Goal: Task Accomplishment & Management: Complete application form

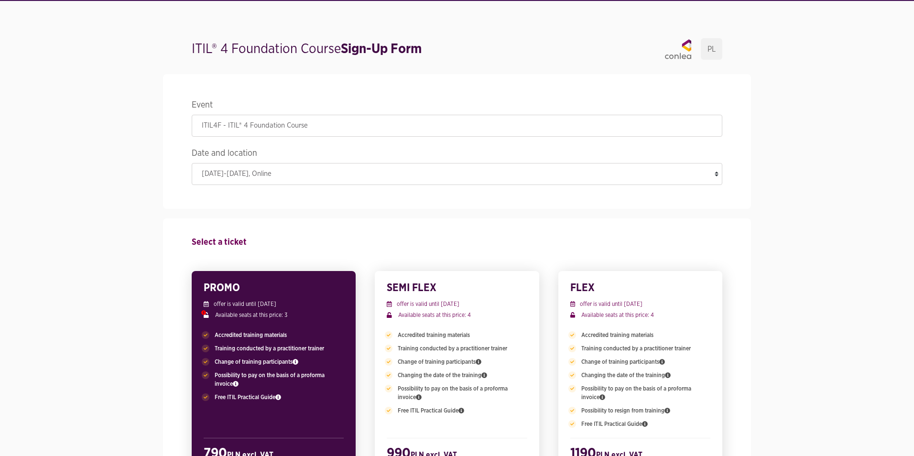
select select "4023"
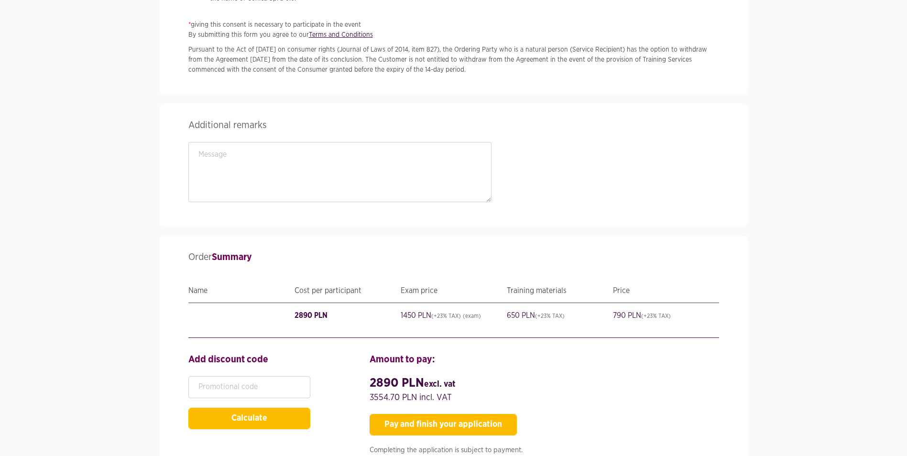
scroll to position [1813, 0]
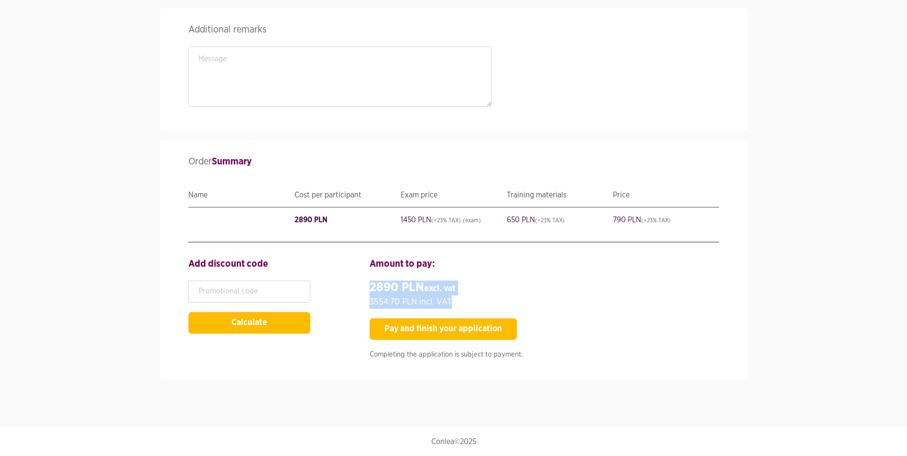
drag, startPoint x: 369, startPoint y: 289, endPoint x: 462, endPoint y: 305, distance: 94.1
click at [462, 305] on div "Amount to pay: 2890 PLN excl. VAT 3554.70 PLN incl. VAT Pay and finish your app…" at bounding box center [543, 311] width 363 height 109
click at [456, 201] on div "Exam price" at bounding box center [454, 195] width 106 height 14
click at [389, 298] on span "3554.70 PLN incl. VAT" at bounding box center [411, 302] width 82 height 9
drag, startPoint x: 399, startPoint y: 299, endPoint x: 360, endPoint y: 300, distance: 38.7
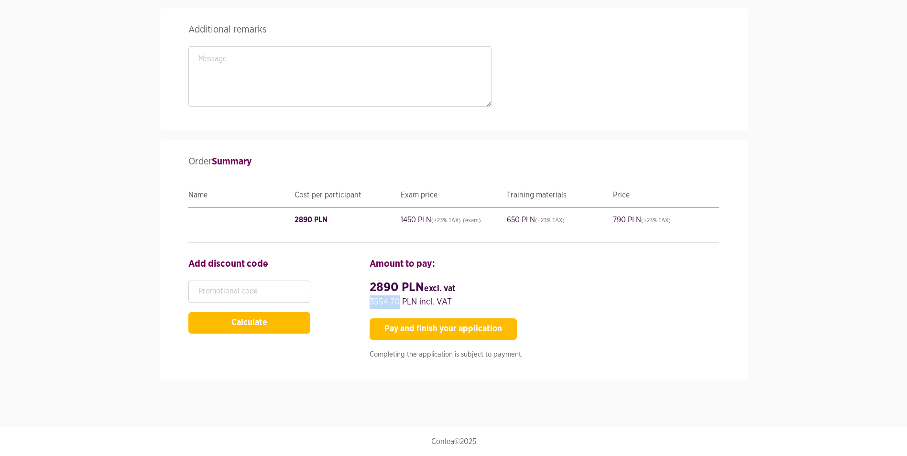
click at [360, 300] on div "Add discount code Calculate Amount to pay: 2890 PLN excl. VAT 3554.70 PLN incl.…" at bounding box center [453, 311] width 545 height 109
copy span "3554.70"
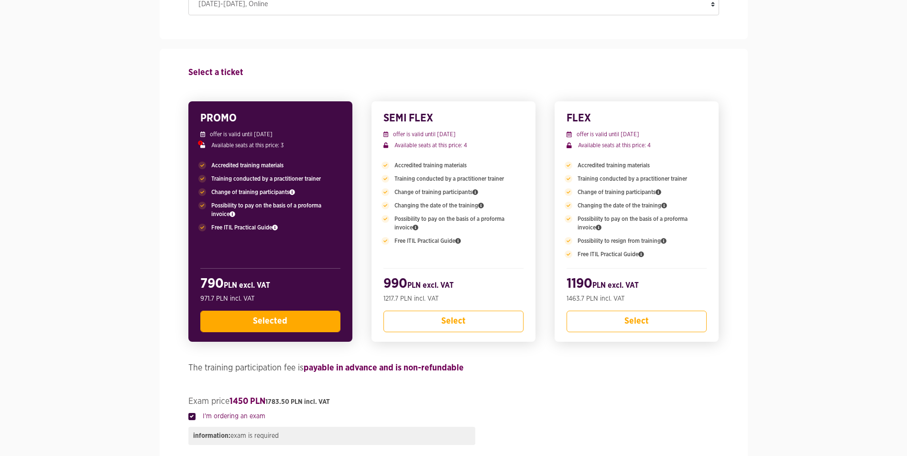
scroll to position [28, 0]
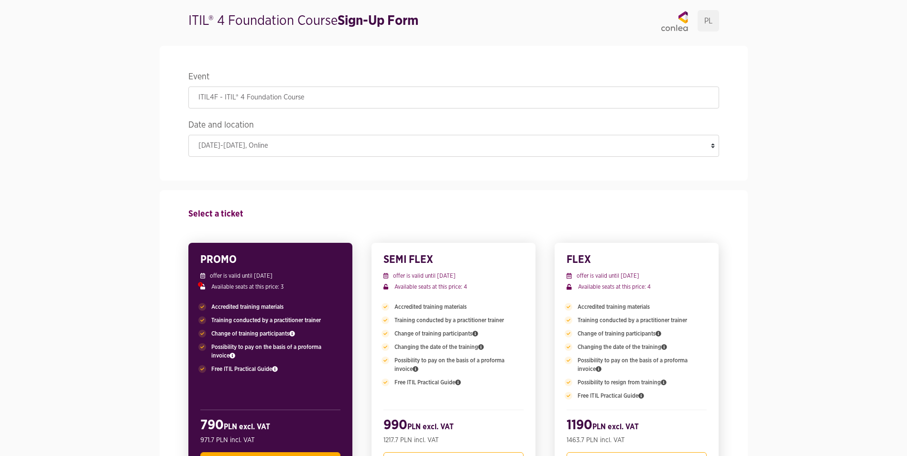
drag, startPoint x: 336, startPoint y: 24, endPoint x: 158, endPoint y: 24, distance: 177.4
copy h1 "ITIL® 4 Foundation Course"
